Goal: Ask a question

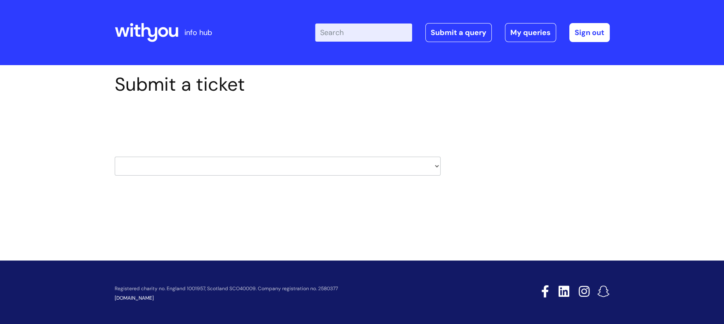
click at [202, 166] on select "HR / People IT and Support Clinical Drug Alerts Finance Accounts Data Support T…" at bounding box center [278, 166] width 326 height 19
select select "recruitment"
click at [115, 157] on select "HR / People IT and Support Clinical Drug Alerts Finance Accounts Data Support T…" at bounding box center [278, 166] width 326 height 19
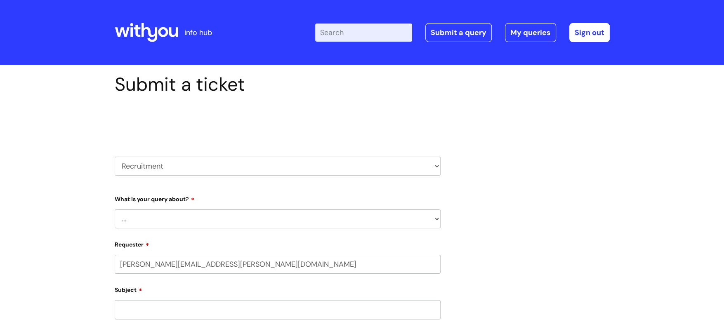
scroll to position [103, 0]
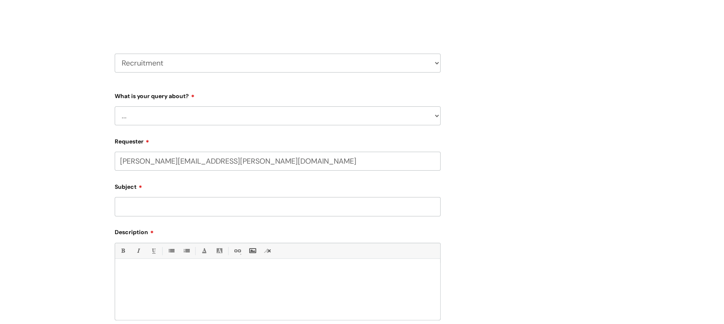
click at [181, 117] on select "... Agencies query General recruitment query Interview query Recruitment system…" at bounding box center [278, 115] width 326 height 19
click at [180, 109] on select "... Agencies query General recruitment query Interview query Recruitment system…" at bounding box center [278, 115] width 326 height 19
click at [11, 73] on div "Submit a ticket Select issue type HR / People IT and Support Clinical Drug Aler…" at bounding box center [362, 197] width 724 height 471
